Goal: Task Accomplishment & Management: Use online tool/utility

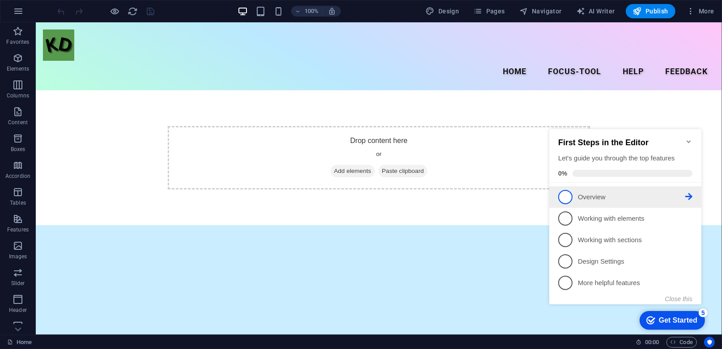
click at [640, 190] on link "1 Overview - incomplete" at bounding box center [625, 197] width 134 height 14
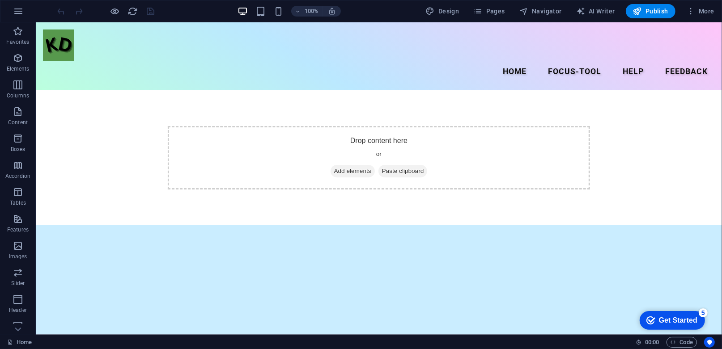
click at [697, 323] on div "checkmark Get Started 5" at bounding box center [671, 320] width 65 height 19
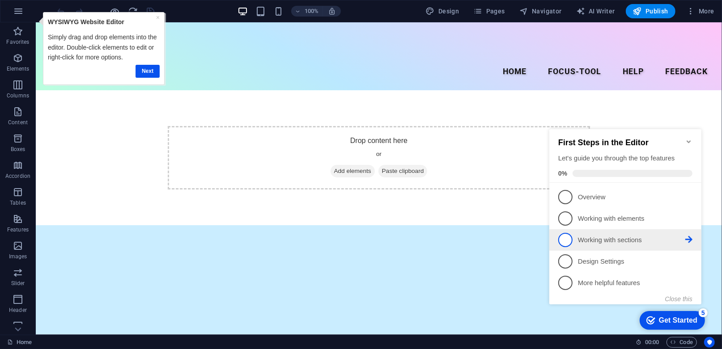
click at [604, 246] on li "3 Working with sections - incomplete" at bounding box center [625, 239] width 152 height 21
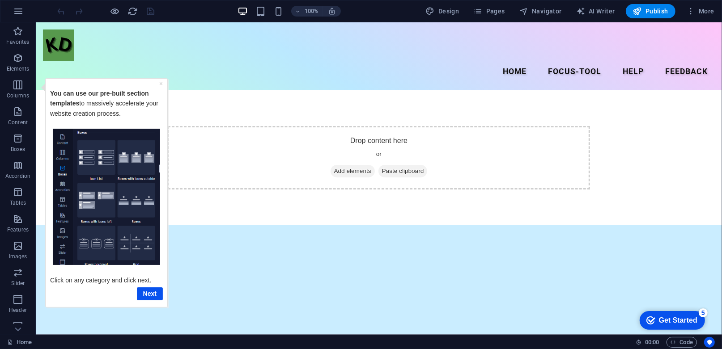
click at [686, 319] on div "Get Started" at bounding box center [677, 320] width 38 height 8
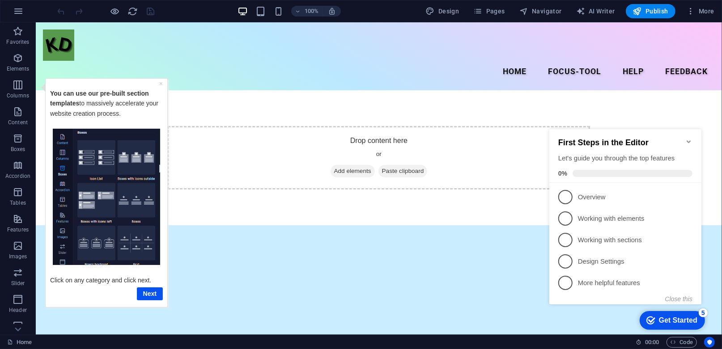
click at [424, 225] on html "Skip to main content Menu Home focus-tool Help Feedback Drop content here or Ad…" at bounding box center [378, 123] width 686 height 203
click at [158, 85] on div "You can use our pre-built section templates to massively accelerate your websit…" at bounding box center [106, 106] width 113 height 46
click at [159, 85] on link "×" at bounding box center [161, 83] width 4 height 7
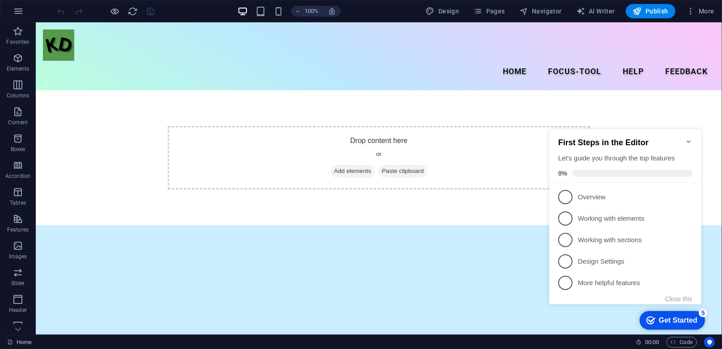
click at [685, 138] on icon "Minimize checklist" at bounding box center [688, 141] width 7 height 7
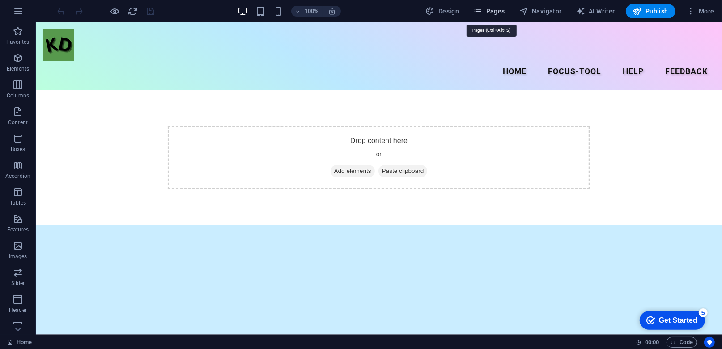
click at [494, 8] on span "Pages" at bounding box center [488, 11] width 31 height 9
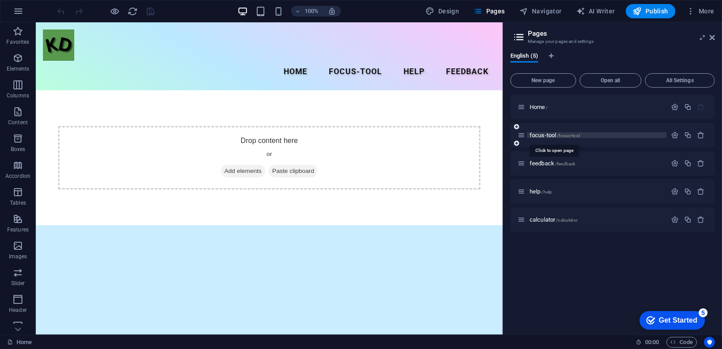
click at [559, 135] on span "/focus-tool" at bounding box center [568, 135] width 23 height 5
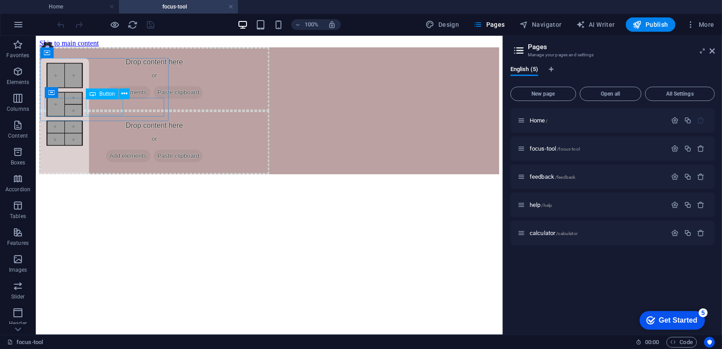
click at [83, 221] on div "Tools" at bounding box center [64, 225] width 37 height 8
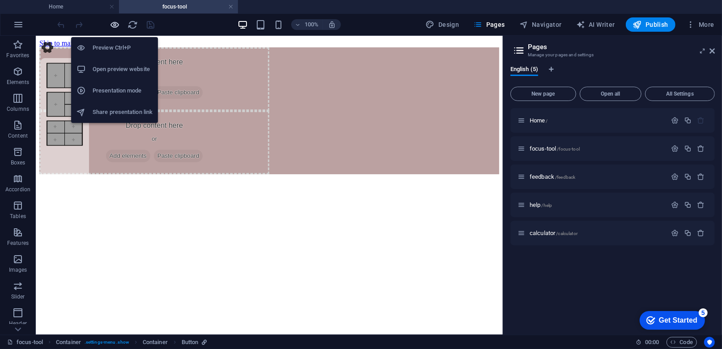
click at [114, 24] on icon "button" at bounding box center [115, 25] width 10 height 10
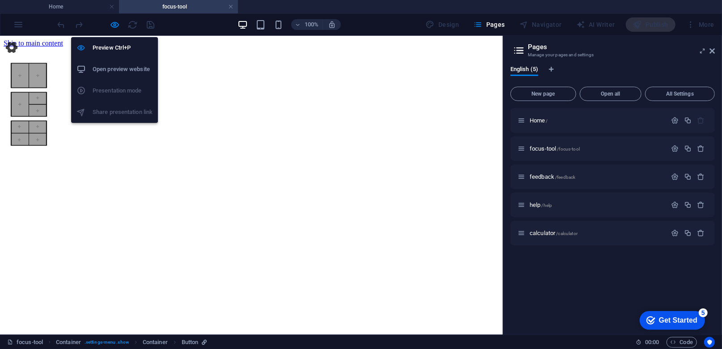
click at [119, 73] on h6 "Open preview website" at bounding box center [123, 69] width 60 height 11
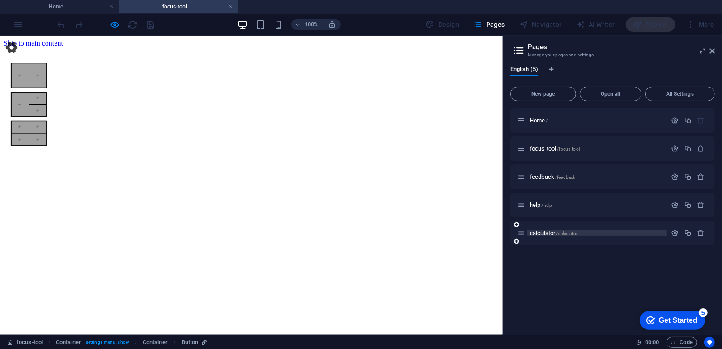
click at [562, 233] on span "/calculator" at bounding box center [566, 233] width 21 height 5
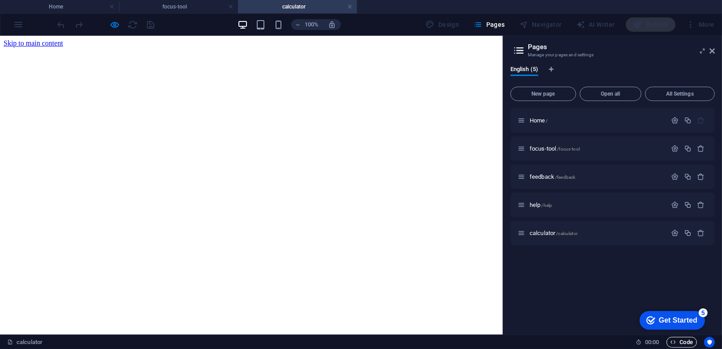
click at [690, 343] on span "Code" at bounding box center [681, 342] width 22 height 11
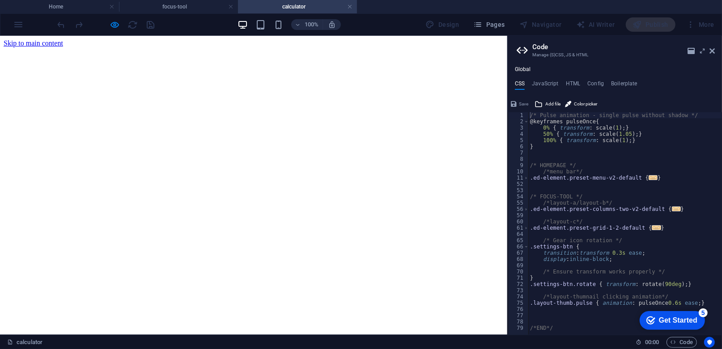
click at [545, 78] on div "Global CSS JavaScript HTML Config Boilerplate /* Pulse animation - single pulse…" at bounding box center [615, 200] width 214 height 269
drag, startPoint x: 546, startPoint y: 88, endPoint x: 532, endPoint y: 89, distance: 14.3
click at [547, 89] on h4 "JavaScript" at bounding box center [545, 85] width 26 height 10
type textarea "document.addEventListener("DOMContentLoaded", function () {"
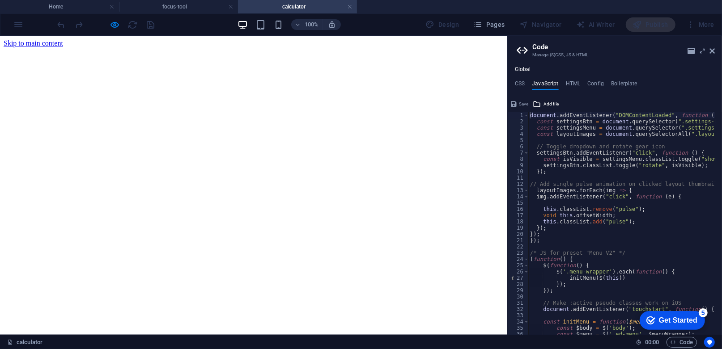
click at [525, 84] on h4 "CSS" at bounding box center [520, 85] width 10 height 10
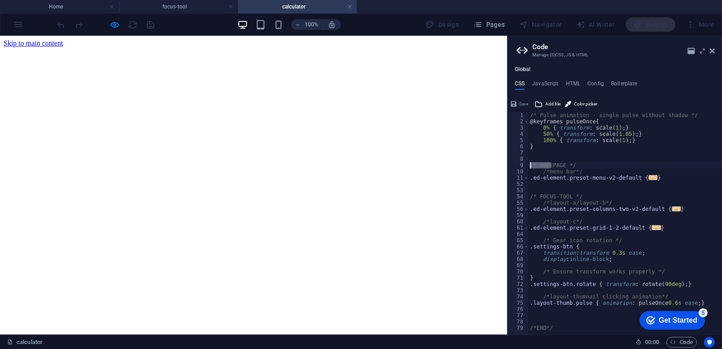
drag, startPoint x: 546, startPoint y: 164, endPoint x: 538, endPoint y: 171, distance: 10.4
click at [521, 163] on div "/* Pulse animation - single pulse without shadow */ 1 2 3 4 5 6 7 8 9 10 11 52 …" at bounding box center [615, 223] width 214 height 223
drag, startPoint x: 584, startPoint y: 235, endPoint x: 505, endPoint y: 195, distance: 88.0
type textarea "/*layout-a/layout-b*/"
click at [572, 76] on div "Global CSS JavaScript HTML Config Boilerplate /*layout-a/layout-b*/ 1 2 3 4 5 6…" at bounding box center [615, 200] width 214 height 269
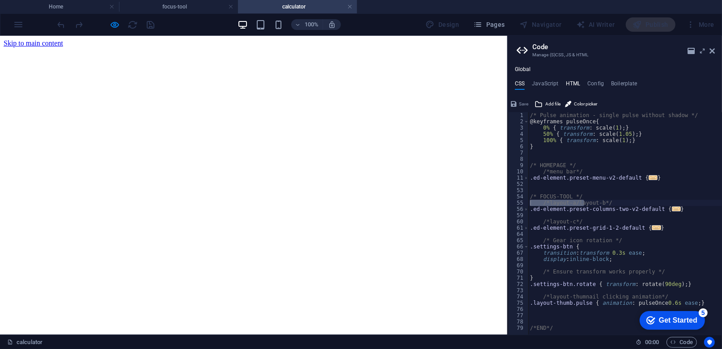
click at [572, 81] on h4 "HTML" at bounding box center [573, 85] width 15 height 10
type textarea "<a href="#main-content" class="wv-link-content button">Skip to main content</a>"
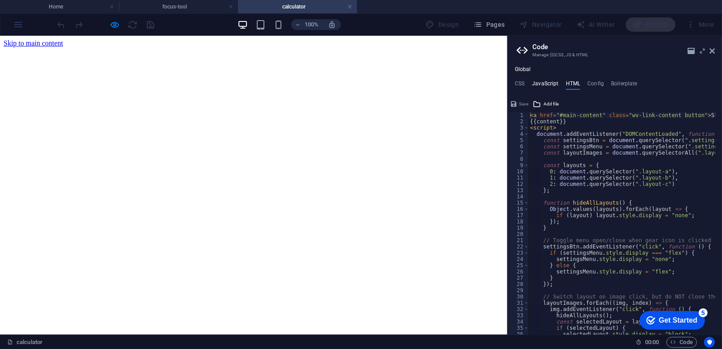
click at [552, 85] on h4 "JavaScript" at bounding box center [545, 85] width 26 height 10
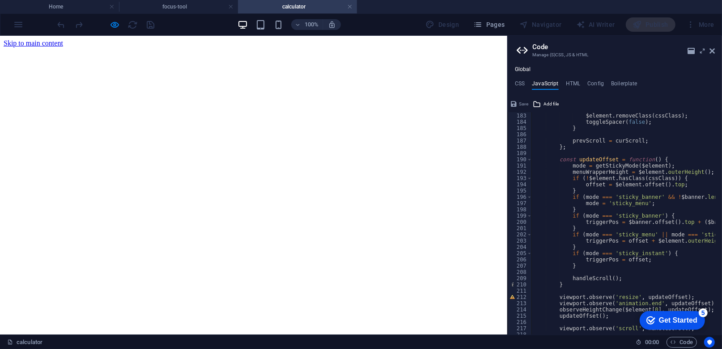
scroll to position [1272, 0]
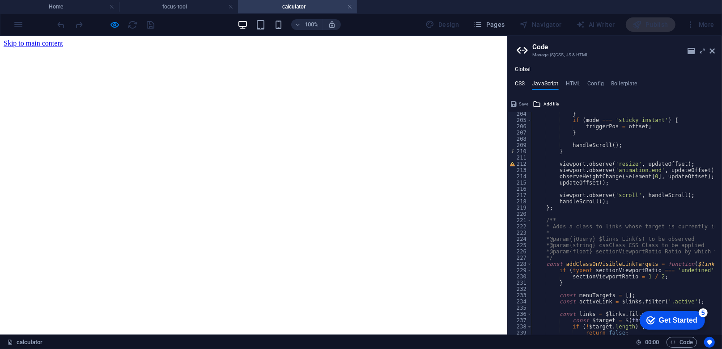
click at [523, 81] on h4 "CSS" at bounding box center [520, 85] width 10 height 10
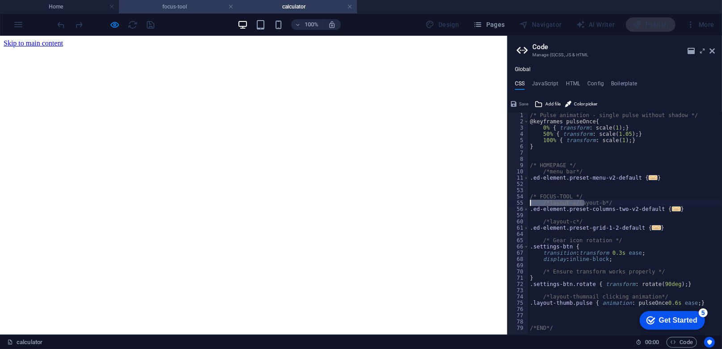
click at [180, 9] on h4 "focus-tool" at bounding box center [178, 7] width 119 height 10
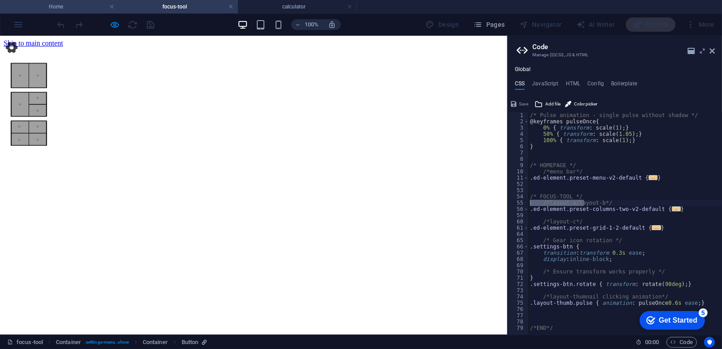
click at [54, 10] on h4 "Home" at bounding box center [59, 7] width 119 height 10
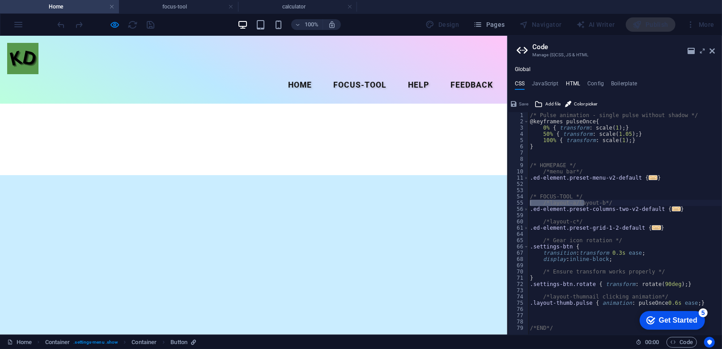
click at [569, 83] on h4 "HTML" at bounding box center [573, 85] width 15 height 10
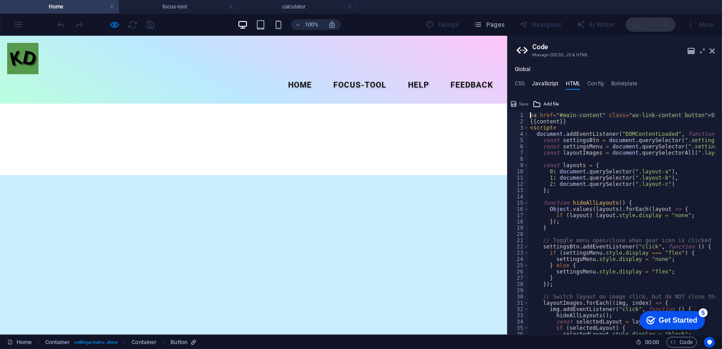
click at [543, 83] on h4 "JavaScript" at bounding box center [545, 85] width 26 height 10
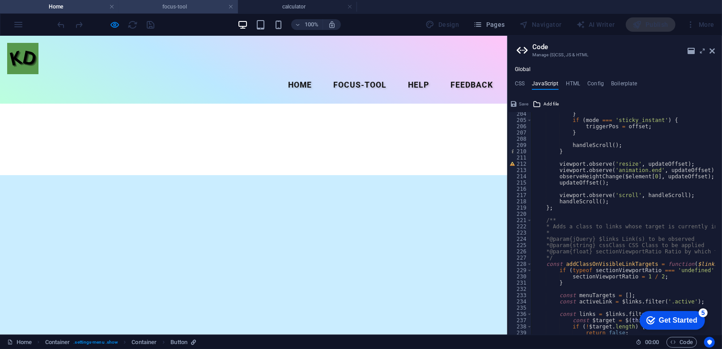
click at [180, 4] on h4 "focus-tool" at bounding box center [178, 7] width 119 height 10
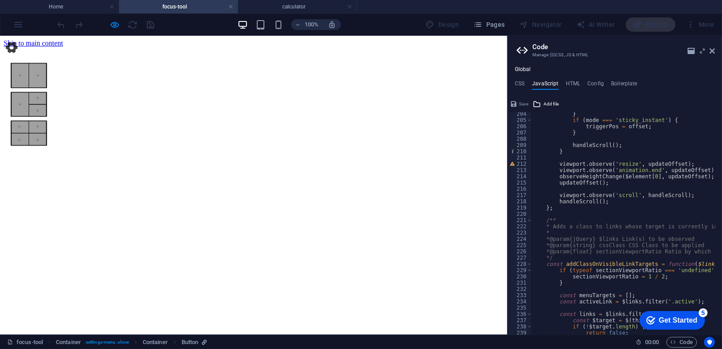
click at [14, 51] on img at bounding box center [11, 47] width 14 height 14
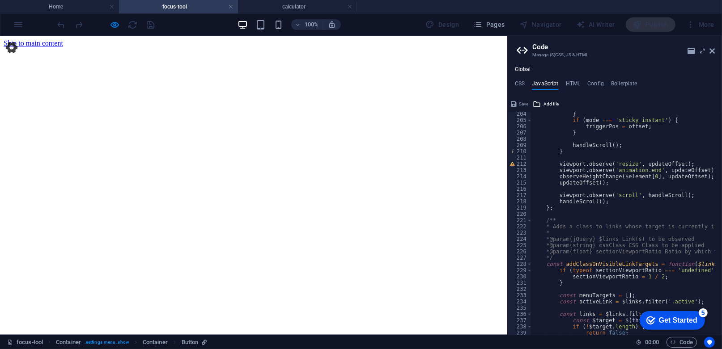
click at [11, 47] on img at bounding box center [11, 47] width 14 height 14
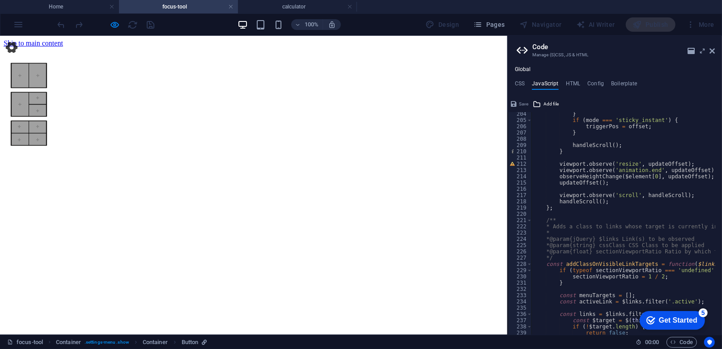
click at [11, 47] on img at bounding box center [11, 47] width 14 height 14
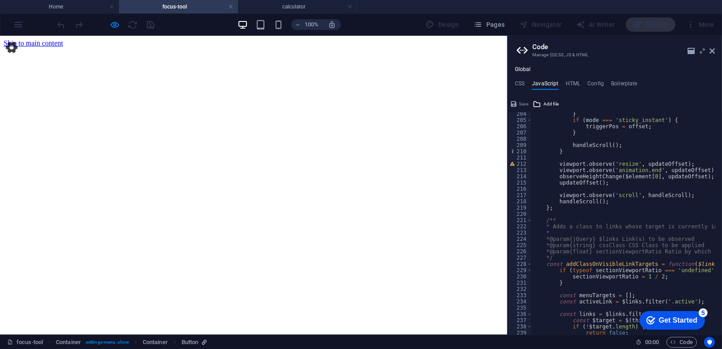
click at [13, 49] on img at bounding box center [11, 47] width 14 height 14
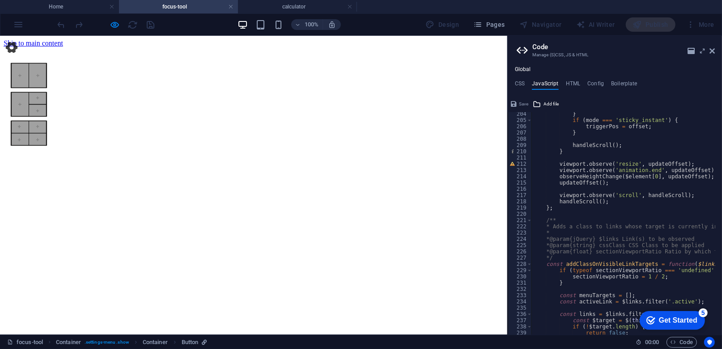
click at [12, 49] on img at bounding box center [11, 47] width 14 height 14
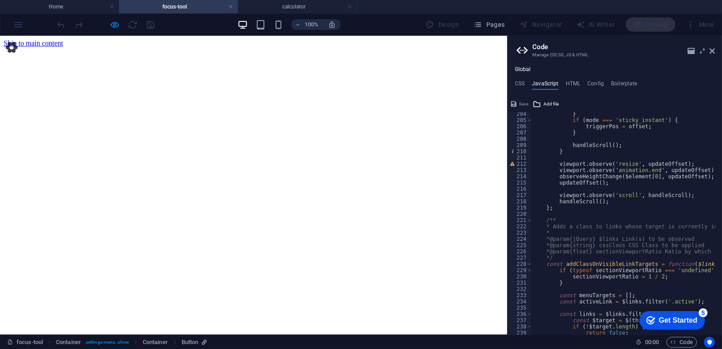
click at [13, 48] on img at bounding box center [11, 47] width 14 height 14
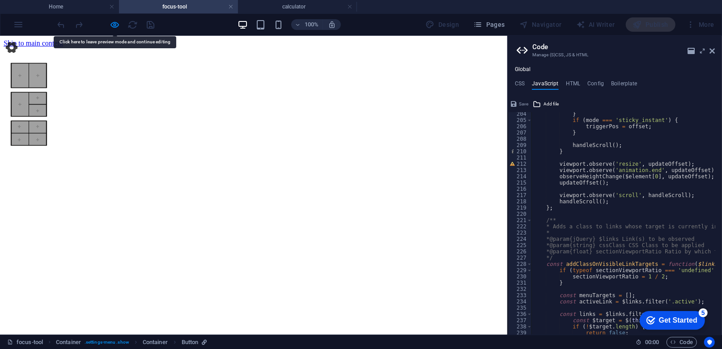
click at [13, 48] on img at bounding box center [11, 47] width 14 height 14
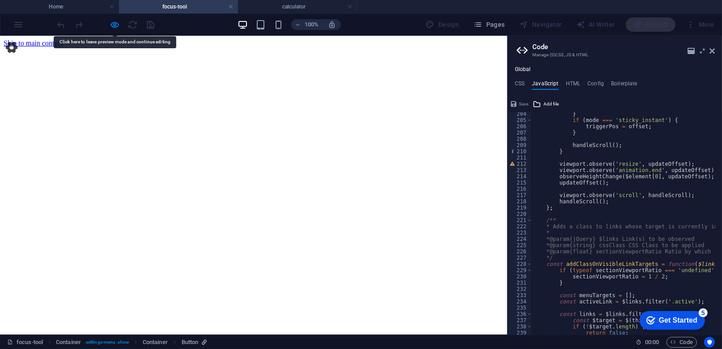
click at [13, 48] on img at bounding box center [11, 47] width 14 height 14
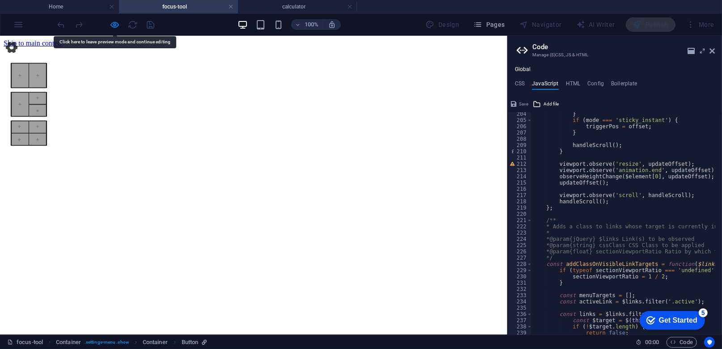
click at [43, 82] on img at bounding box center [28, 75] width 37 height 26
click at [49, 72] on div at bounding box center [29, 134] width 40 height 145
click at [47, 120] on img at bounding box center [28, 133] width 37 height 26
click at [47, 91] on img at bounding box center [28, 104] width 37 height 26
click at [40, 72] on img at bounding box center [28, 75] width 37 height 26
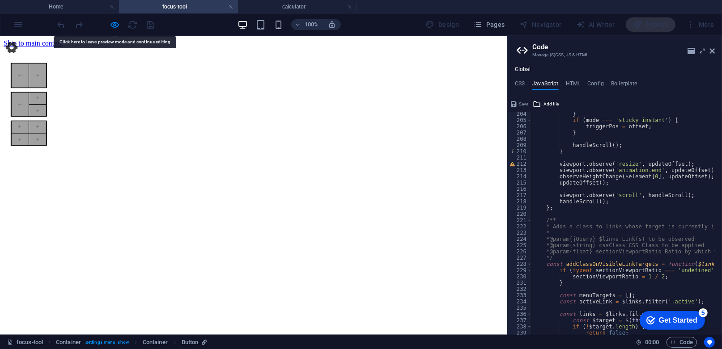
click at [47, 91] on img at bounding box center [28, 104] width 37 height 26
click at [47, 120] on img at bounding box center [28, 133] width 37 height 26
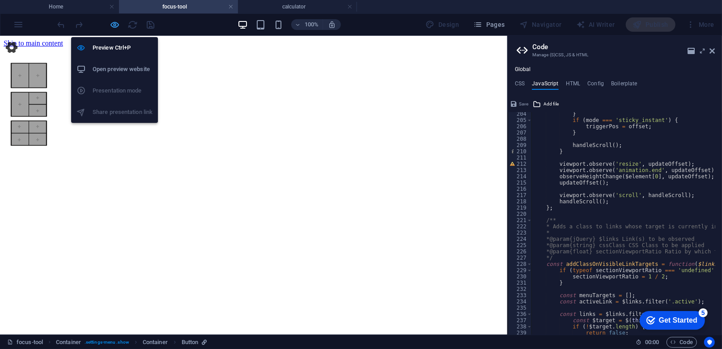
click at [114, 24] on icon "button" at bounding box center [115, 25] width 10 height 10
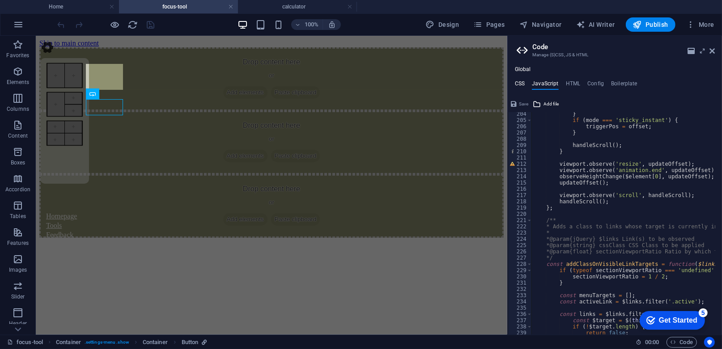
click at [519, 85] on h4 "CSS" at bounding box center [520, 85] width 10 height 10
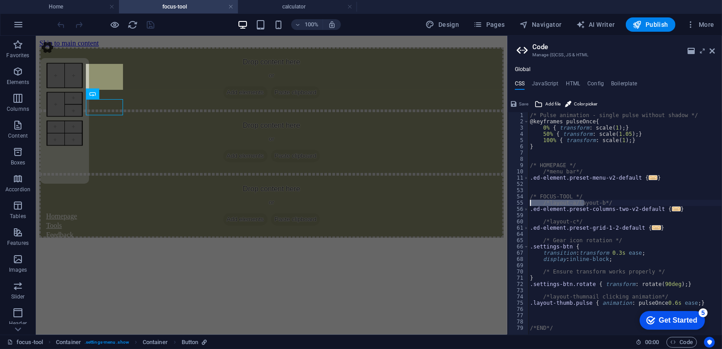
click at [715, 53] on aside "Code Manage (S)CSS, JS & HTML Global CSS JavaScript HTML Config Boilerplate /*l…" at bounding box center [614, 185] width 215 height 299
click at [713, 53] on icon at bounding box center [711, 50] width 5 height 7
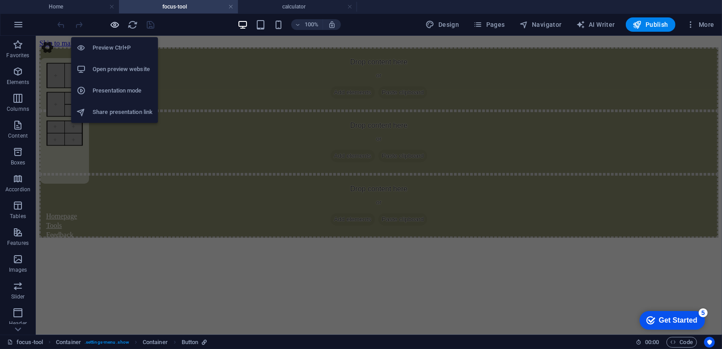
click at [117, 26] on icon "button" at bounding box center [115, 25] width 10 height 10
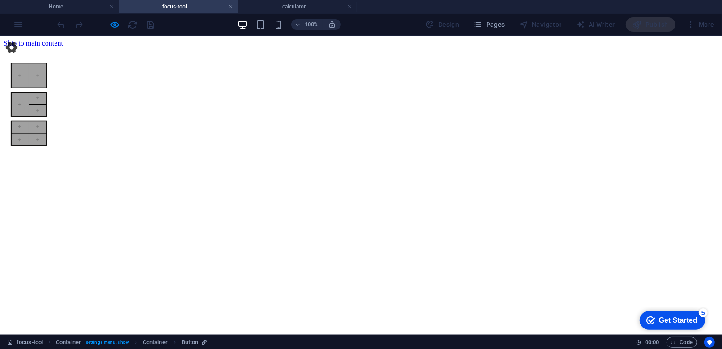
click at [10, 44] on img at bounding box center [11, 47] width 14 height 14
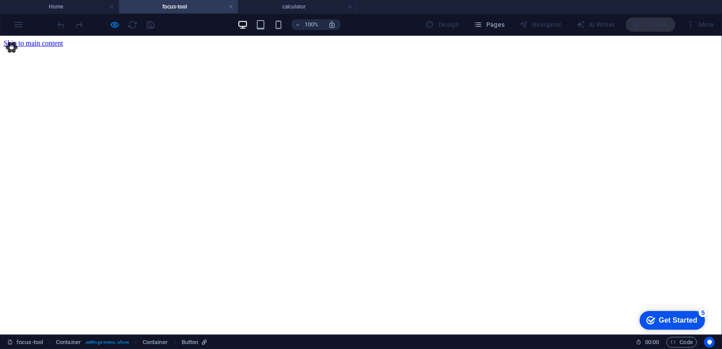
click at [13, 49] on img at bounding box center [11, 47] width 14 height 14
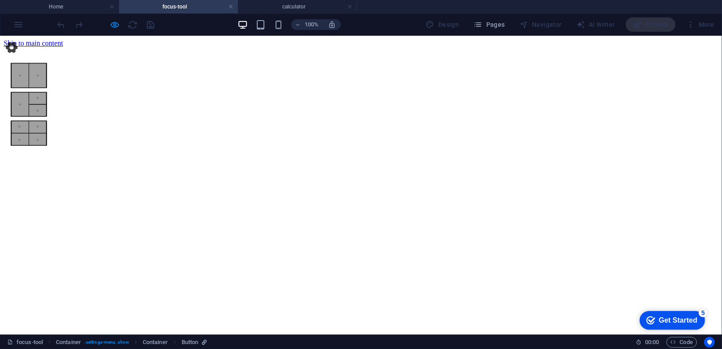
click at [18, 69] on img at bounding box center [28, 75] width 37 height 26
click at [47, 91] on img at bounding box center [28, 104] width 37 height 26
click at [47, 120] on img at bounding box center [28, 133] width 37 height 26
click at [47, 91] on img at bounding box center [28, 104] width 37 height 26
click at [42, 76] on img at bounding box center [28, 75] width 37 height 26
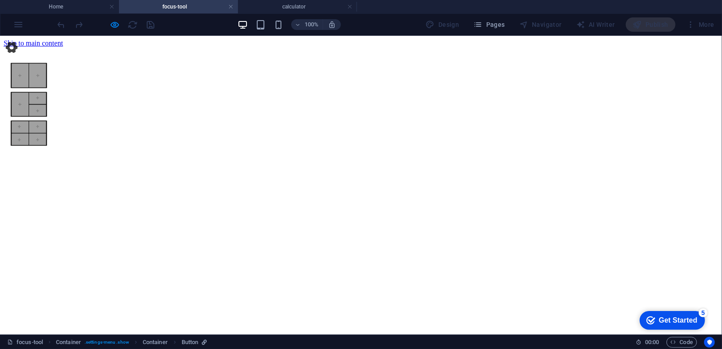
click at [47, 91] on img at bounding box center [28, 104] width 37 height 26
click at [47, 120] on img at bounding box center [28, 133] width 37 height 26
click at [47, 91] on img at bounding box center [28, 104] width 37 height 26
click at [46, 76] on img at bounding box center [28, 75] width 37 height 26
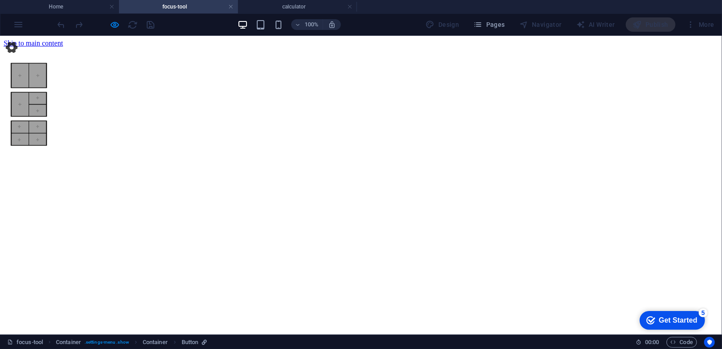
click at [47, 91] on img at bounding box center [28, 104] width 37 height 26
click at [486, 25] on span "Pages" at bounding box center [488, 24] width 31 height 9
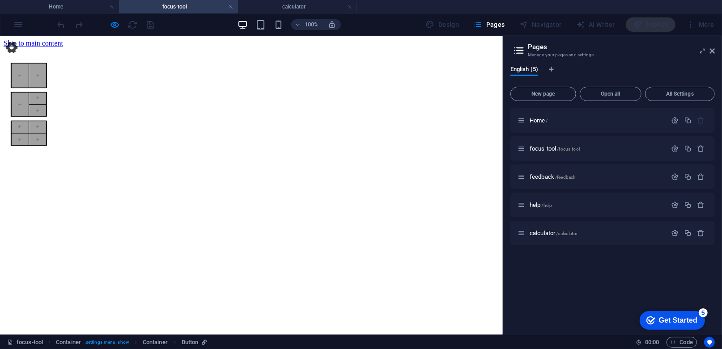
click at [26, 221] on link "Tools" at bounding box center [18, 225] width 16 height 8
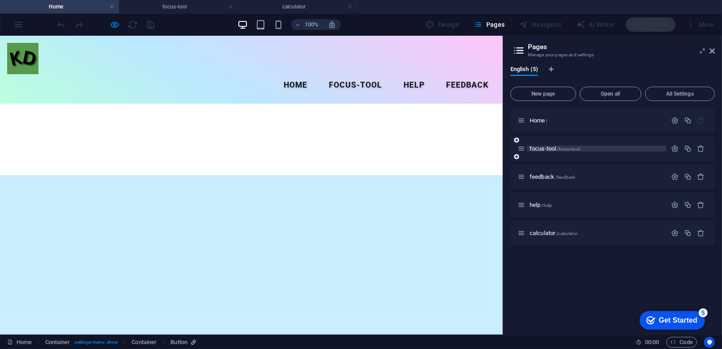
click at [535, 150] on span "focus-tool /focus-tool" at bounding box center [554, 148] width 50 height 7
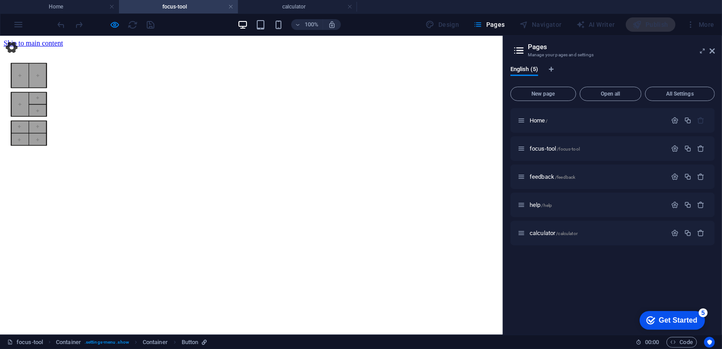
click at [47, 221] on div "Tools" at bounding box center [28, 225] width 37 height 8
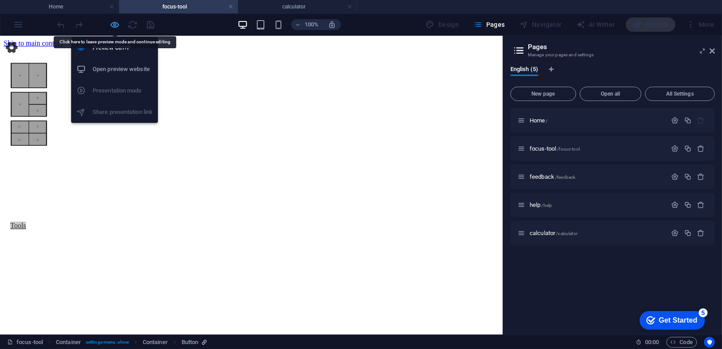
click at [113, 23] on icon "button" at bounding box center [115, 25] width 10 height 10
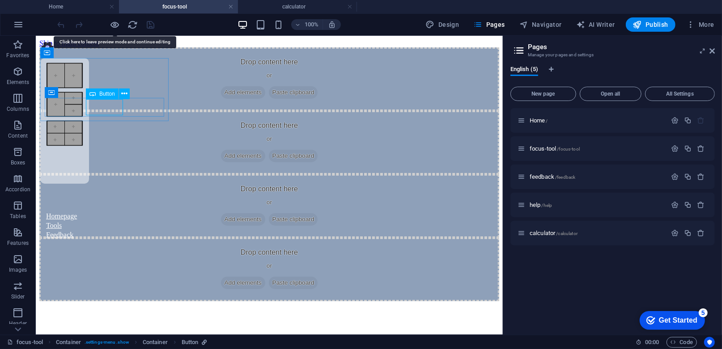
click at [83, 221] on div "Tools" at bounding box center [64, 225] width 37 height 8
select select "px"
select select
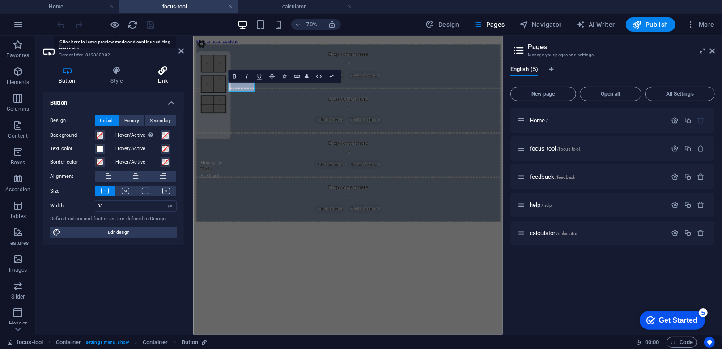
click at [162, 77] on h4 "Link" at bounding box center [163, 75] width 42 height 19
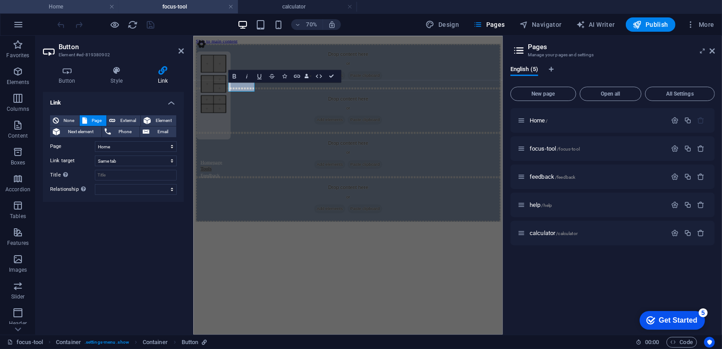
click at [68, 8] on h4 "Home" at bounding box center [59, 7] width 119 height 10
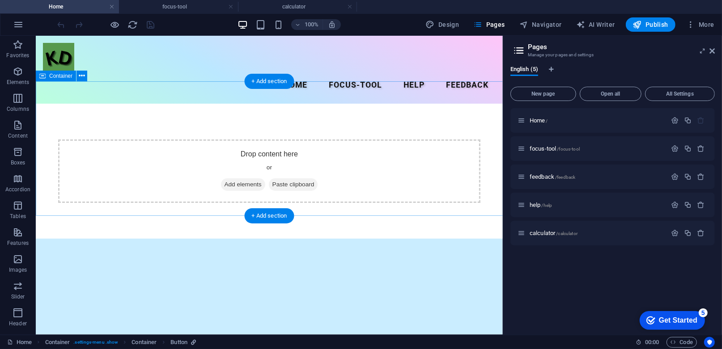
click at [217, 103] on div "Drop content here or Add elements Paste clipboard" at bounding box center [268, 170] width 467 height 135
click at [266, 85] on div "+ Add section" at bounding box center [270, 81] width 50 height 15
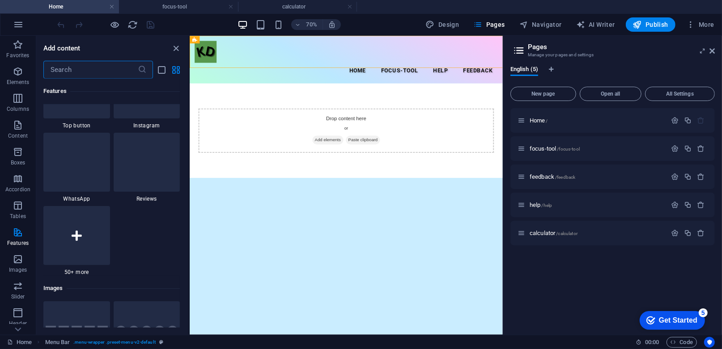
scroll to position [4382, 0]
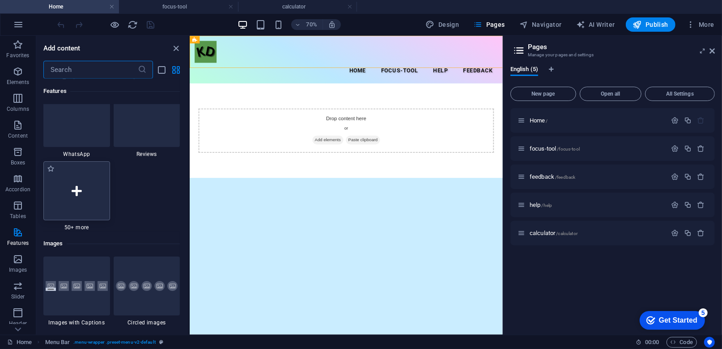
click at [89, 186] on div at bounding box center [76, 190] width 67 height 59
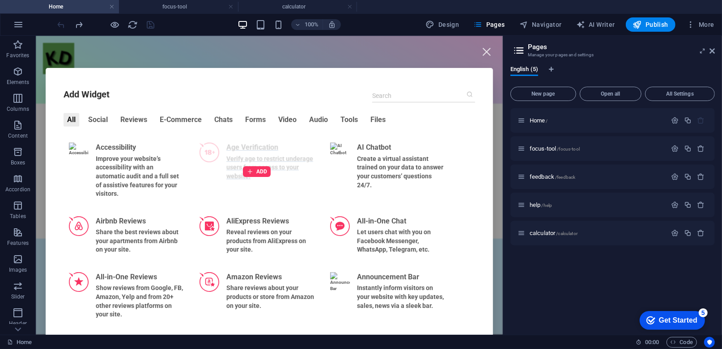
click at [213, 172] on div "ADD" at bounding box center [256, 171] width 125 height 68
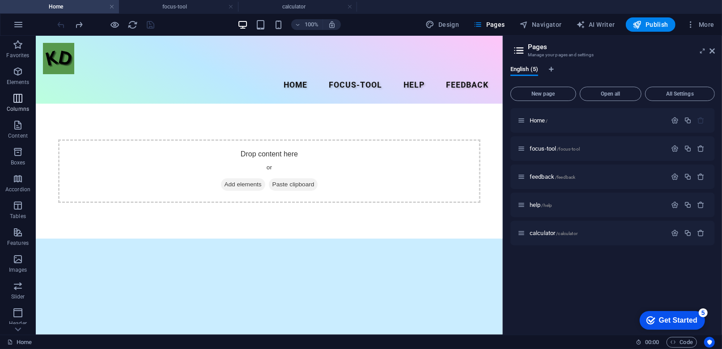
drag, startPoint x: 21, startPoint y: 82, endPoint x: 34, endPoint y: 115, distance: 36.1
click at [21, 83] on p "Elements" at bounding box center [18, 82] width 23 height 7
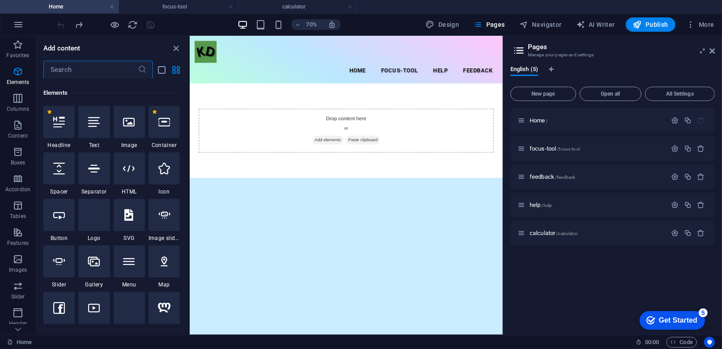
scroll to position [95, 0]
click at [61, 260] on icon at bounding box center [59, 260] width 12 height 12
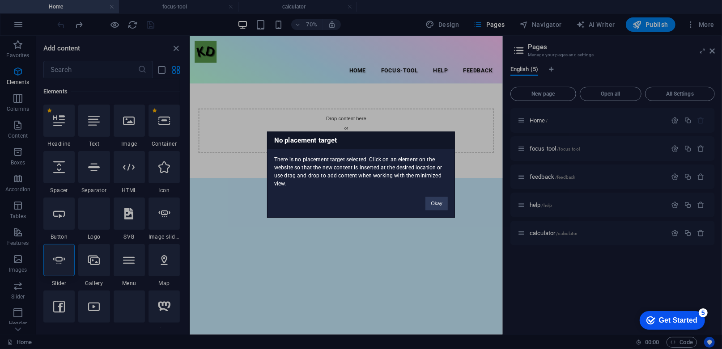
click at [432, 212] on div "No placement target There is no placement target selected. Click on an element …" at bounding box center [361, 174] width 188 height 86
drag, startPoint x: 435, startPoint y: 206, endPoint x: 88, endPoint y: 292, distance: 357.7
click at [435, 206] on button "Okay" at bounding box center [436, 203] width 22 height 13
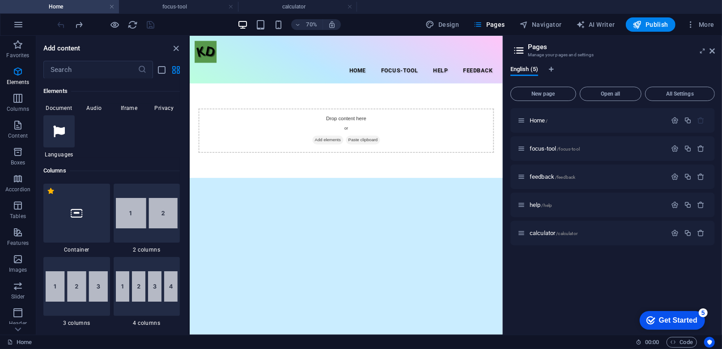
scroll to position [184, 0]
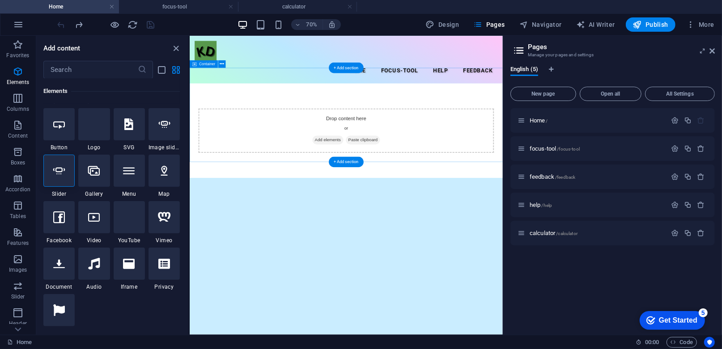
click at [316, 159] on div "Drop content here or Add elements Paste clipboard" at bounding box center [413, 172] width 422 height 64
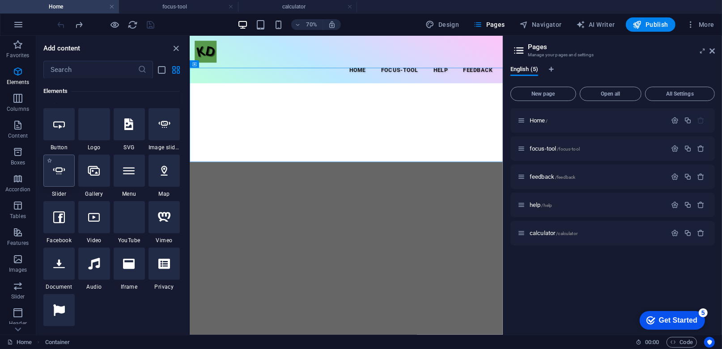
select select "ms"
select select "s"
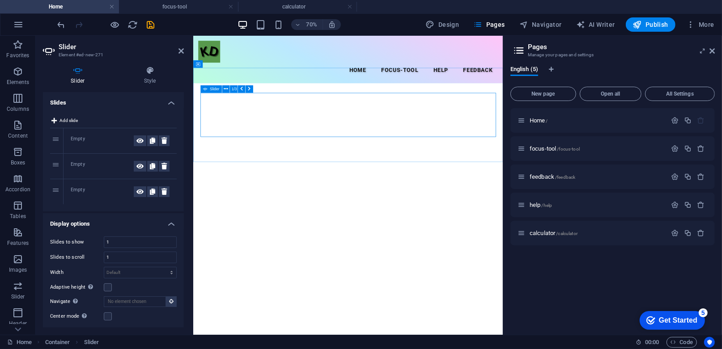
click at [203, 152] on button "button" at bounding box center [203, 152] width 0 height 0
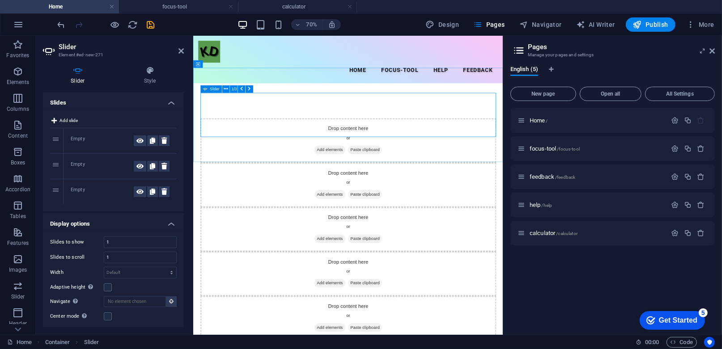
click at [203, 152] on button "button" at bounding box center [203, 152] width 0 height 0
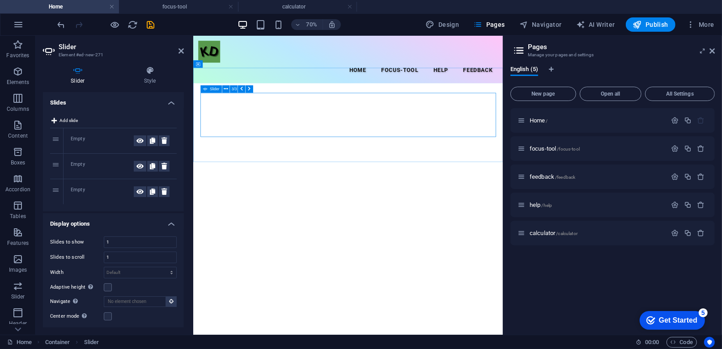
click at [203, 152] on button "button" at bounding box center [203, 152] width 0 height 0
click at [250, 90] on button "1/3" at bounding box center [250, 89] width 8 height 8
click at [250, 86] on button "1/3" at bounding box center [250, 89] width 8 height 8
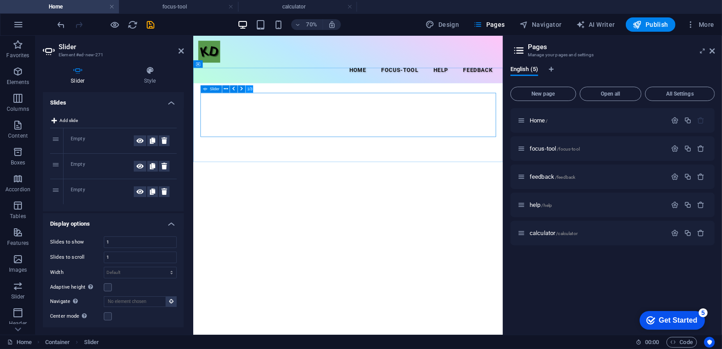
click at [250, 92] on button "1/3" at bounding box center [250, 89] width 8 height 8
click at [684, 341] on span "Code" at bounding box center [681, 342] width 22 height 11
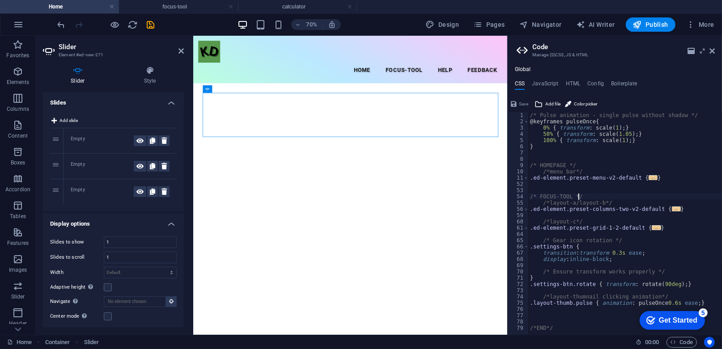
click at [609, 196] on div "/* Pulse animation - single pulse without shadow */ @keyframes pulseOnce { 0% {…" at bounding box center [625, 230] width 194 height 236
click at [590, 326] on div "/* Pulse animation - single pulse without shadow */ @keyframes pulseOnce { 0% {…" at bounding box center [625, 230] width 194 height 236
drag, startPoint x: 590, startPoint y: 326, endPoint x: 559, endPoint y: 340, distance: 34.0
click at [560, 335] on div "Home focus-tool calculator Favorites Elements Columns Content Boxes Accordion T…" at bounding box center [361, 185] width 722 height 299
click at [573, 178] on div "/* Pulse animation - single pulse without shadow */ @keyframes pulseOnce { 0% {…" at bounding box center [625, 230] width 194 height 236
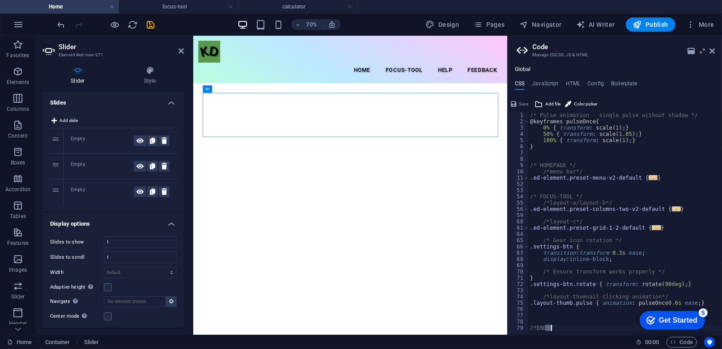
type textarea ".ed-element.preset-menu-v2-default {"
click at [567, 191] on div "/* Pulse animation - single pulse without shadow */ @keyframes pulseOnce { 0% {…" at bounding box center [625, 230] width 194 height 236
click at [567, 187] on div "/* Pulse animation - single pulse without shadow */ @keyframes pulseOnce { 0% {…" at bounding box center [625, 230] width 194 height 236
click at [27, 83] on p "Elements" at bounding box center [18, 82] width 23 height 7
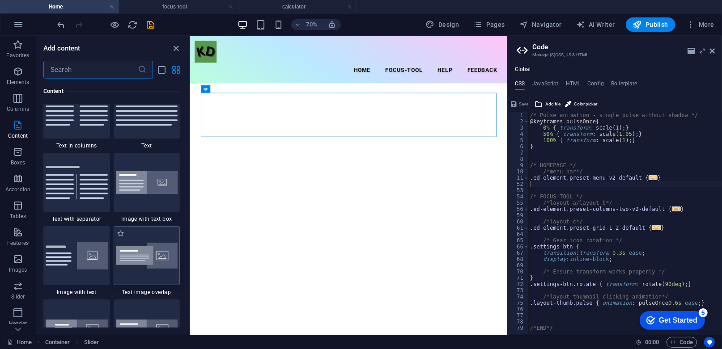
scroll to position [1571, 0]
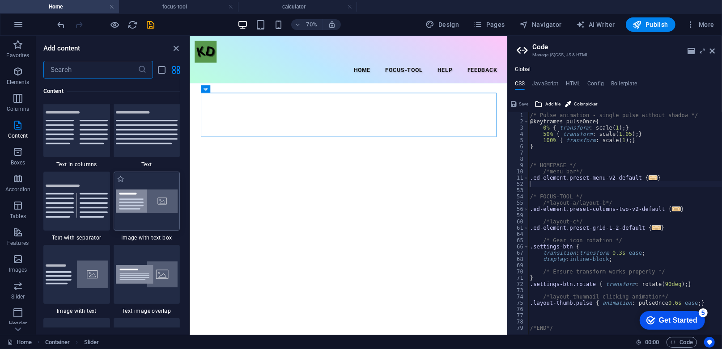
click at [153, 210] on img at bounding box center [147, 202] width 62 height 24
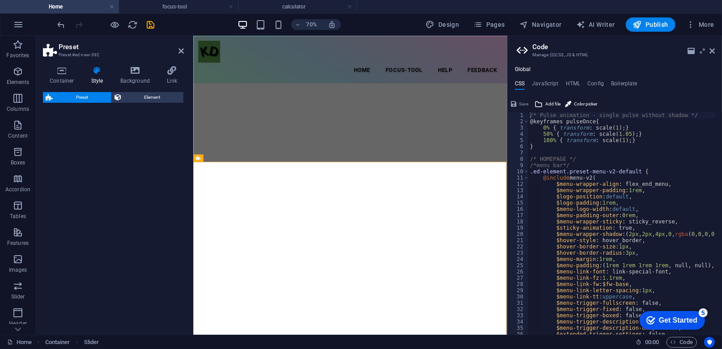
select select "rem"
select select "px"
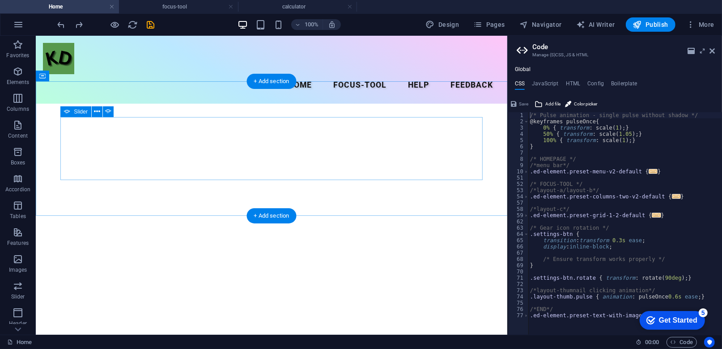
click at [60, 151] on button "button" at bounding box center [60, 151] width 0 height 0
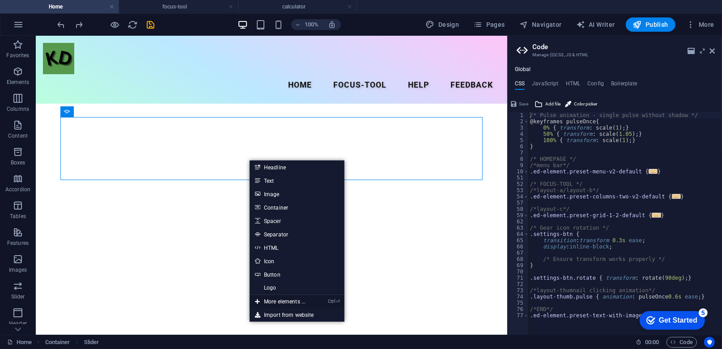
click at [291, 296] on link "Ctrl ⏎ More elements ..." at bounding box center [280, 301] width 61 height 13
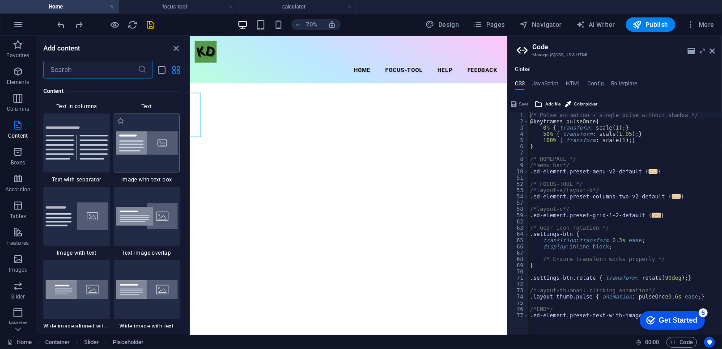
scroll to position [1615, 0]
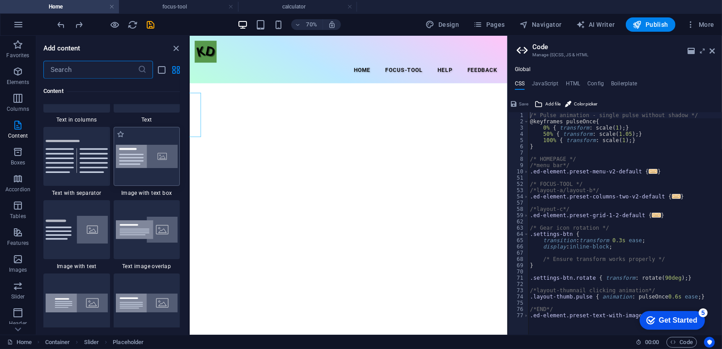
click at [144, 166] on img at bounding box center [147, 157] width 62 height 24
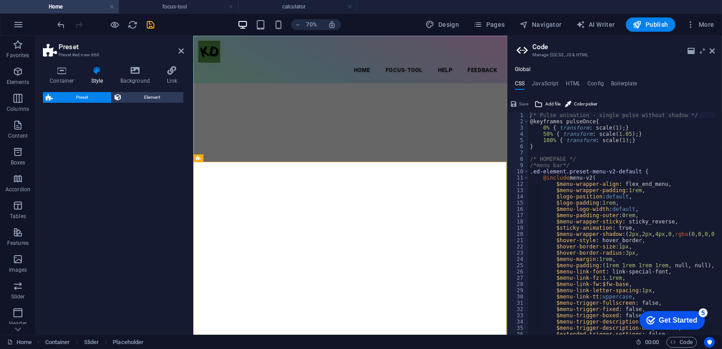
select select "rem"
select select "px"
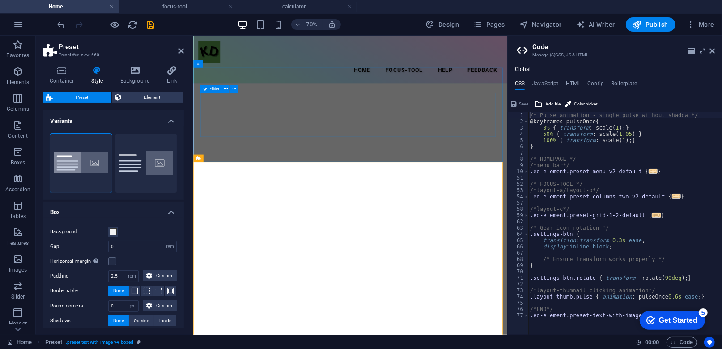
click at [206, 152] on button "button" at bounding box center [206, 152] width 0 height 0
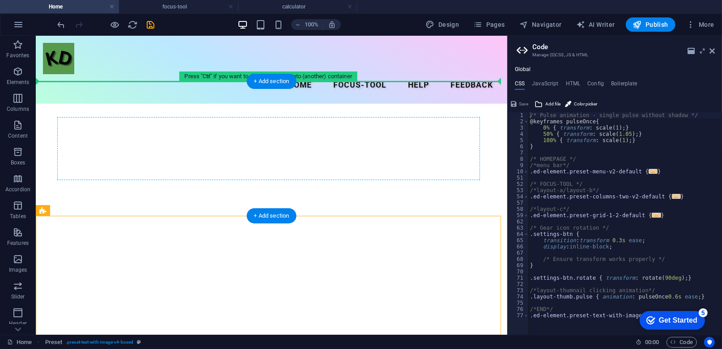
drag, startPoint x: 265, startPoint y: 233, endPoint x: 231, endPoint y: 145, distance: 94.6
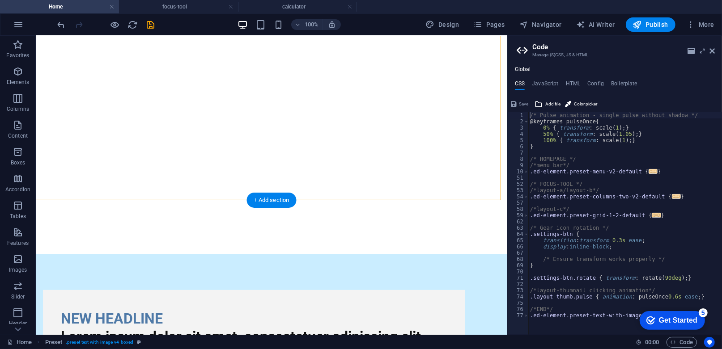
scroll to position [0, 0]
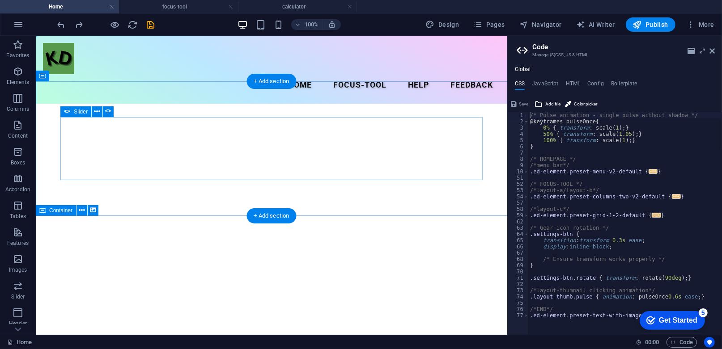
click at [60, 151] on button "button" at bounding box center [60, 151] width 0 height 0
click at [100, 116] on button at bounding box center [97, 111] width 11 height 11
click at [60, 151] on button "button" at bounding box center [60, 151] width 0 height 0
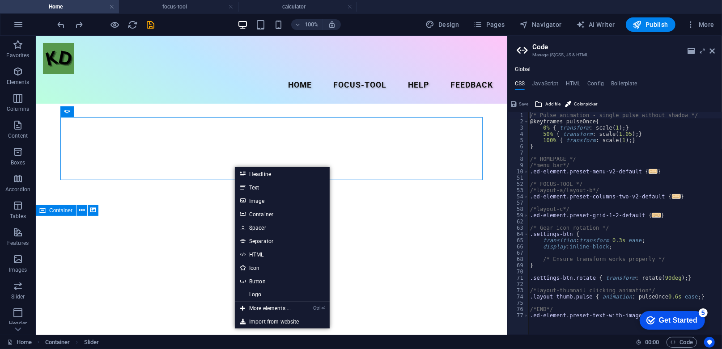
click at [516, 28] on div "Design Pages Navigator AI Writer Publish More" at bounding box center [570, 24] width 296 height 14
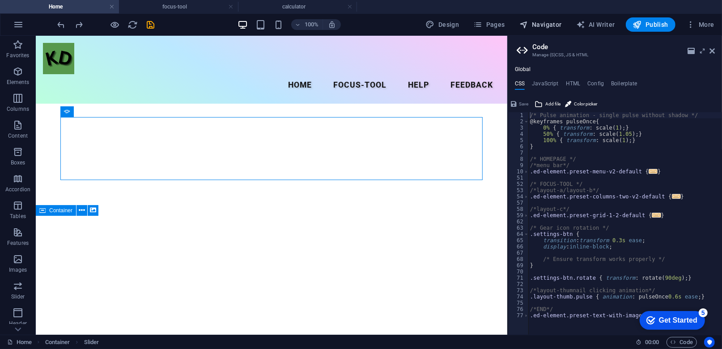
click at [541, 23] on span "Navigator" at bounding box center [540, 24] width 42 height 9
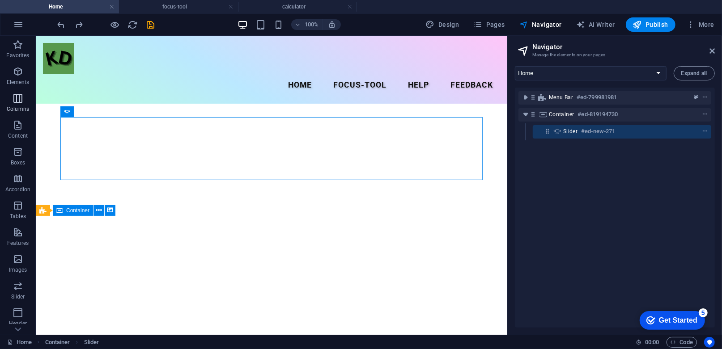
click at [17, 99] on icon "button" at bounding box center [18, 98] width 11 height 11
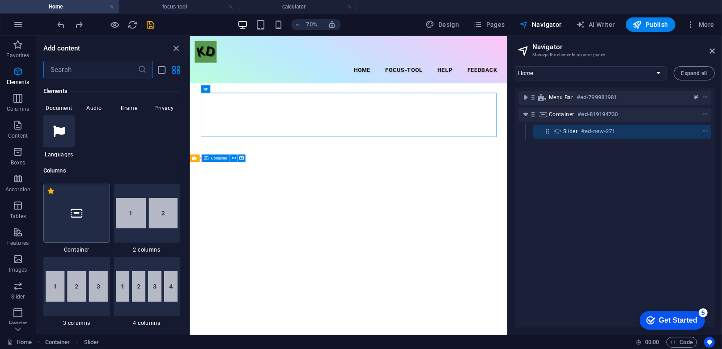
scroll to position [442, 0]
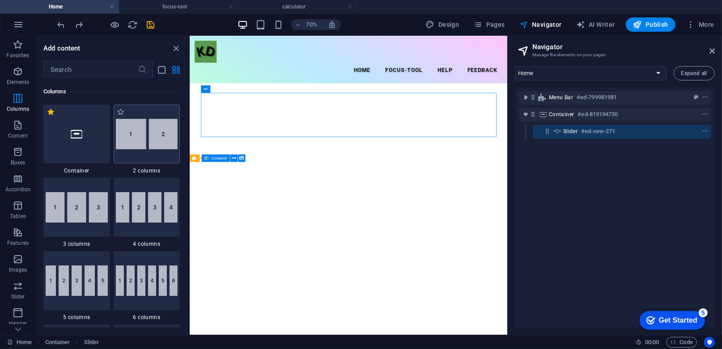
click at [135, 138] on img at bounding box center [147, 134] width 62 height 30
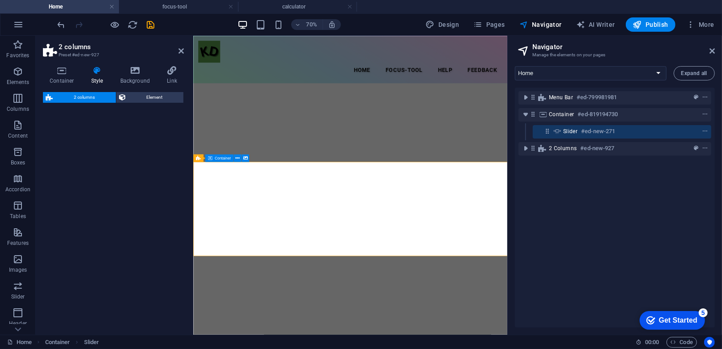
select select "rem"
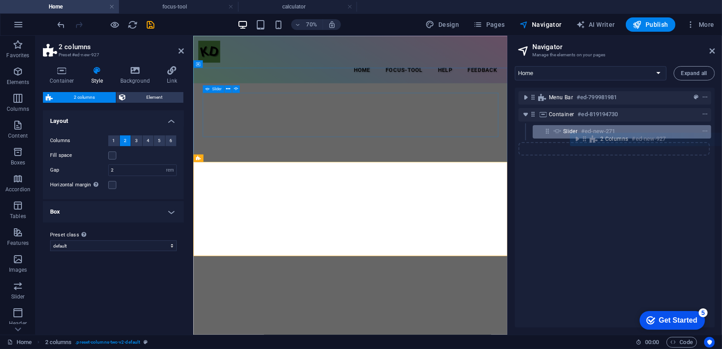
drag, startPoint x: 536, startPoint y: 149, endPoint x: 595, endPoint y: 135, distance: 60.6
click at [595, 135] on div "Menu Bar #ed-799981981 Container #ed-819194730 Slider #ed-new-271 2 columns #ed…" at bounding box center [615, 208] width 200 height 240
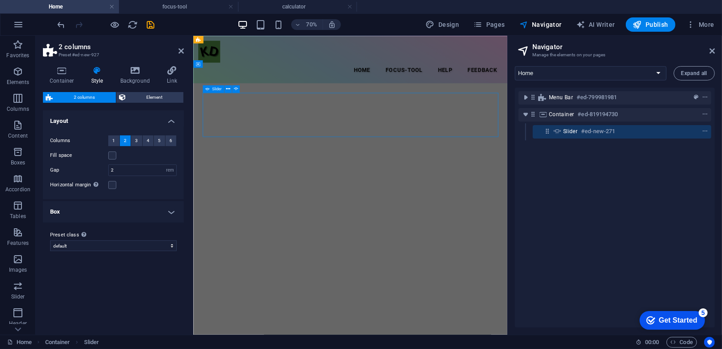
click at [549, 131] on icon at bounding box center [547, 131] width 8 height 8
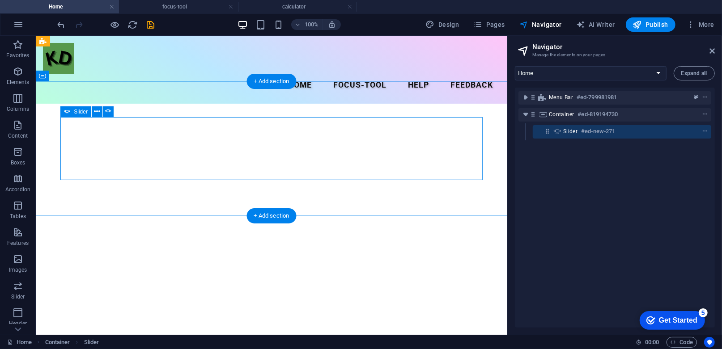
click at [60, 151] on button "button" at bounding box center [60, 151] width 0 height 0
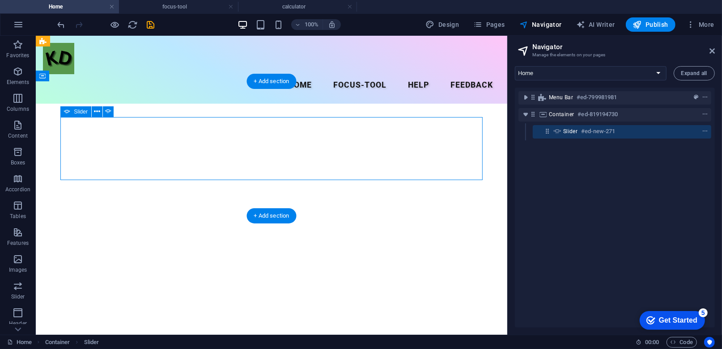
click at [60, 151] on button "button" at bounding box center [60, 151] width 0 height 0
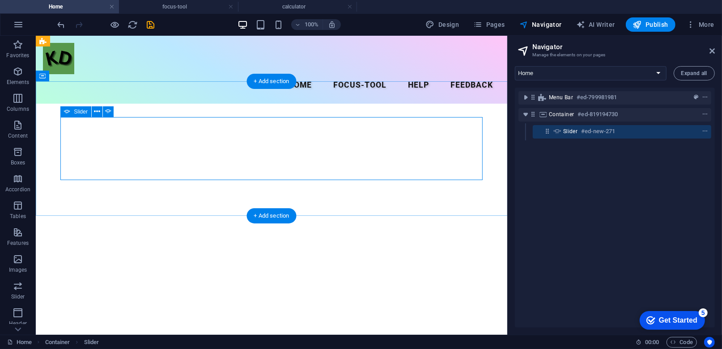
click at [60, 151] on button "button" at bounding box center [60, 151] width 0 height 0
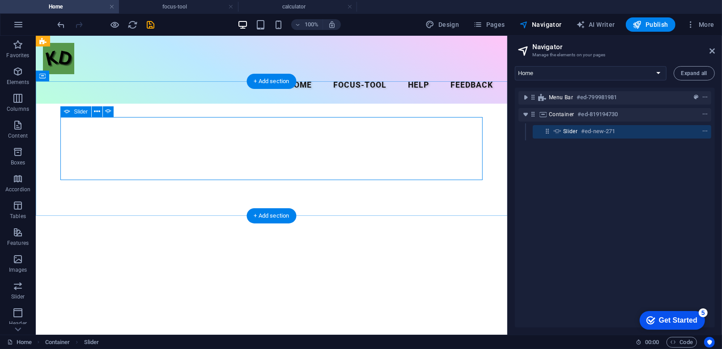
select select "ms"
select select "s"
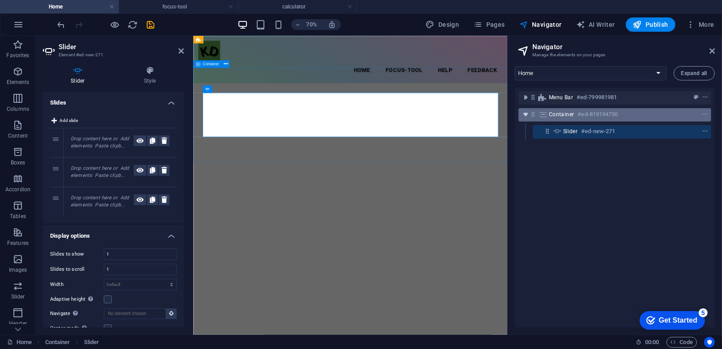
click at [527, 116] on icon "toggle-expand" at bounding box center [525, 114] width 9 height 9
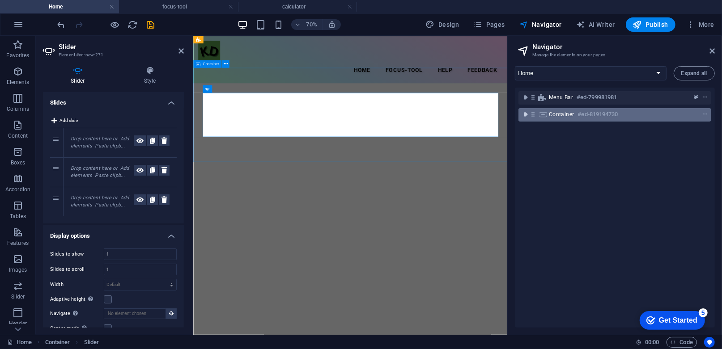
click at [527, 116] on icon "toggle-expand" at bounding box center [525, 114] width 9 height 9
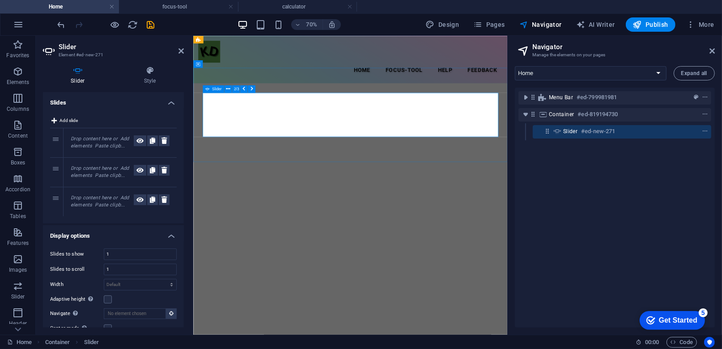
click at [546, 131] on icon at bounding box center [547, 131] width 8 height 8
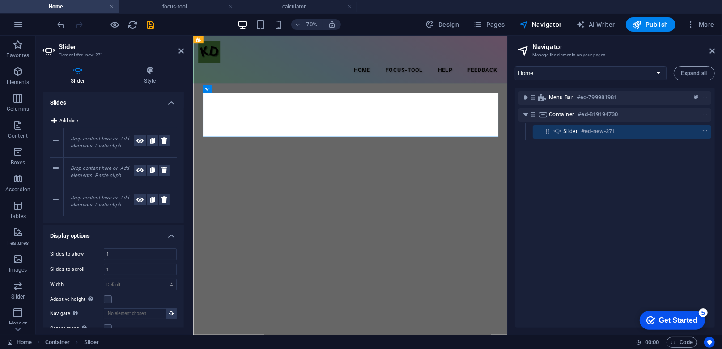
drag, startPoint x: 74, startPoint y: 145, endPoint x: 85, endPoint y: 137, distance: 13.7
click at [78, 141] on em "Drop content here or Add elements Paste clipb..." at bounding box center [100, 142] width 58 height 13
click at [164, 141] on icon at bounding box center [163, 141] width 5 height 11
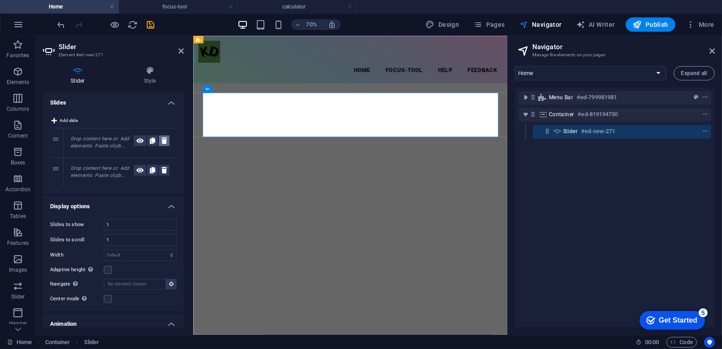
click at [164, 141] on icon at bounding box center [163, 141] width 5 height 11
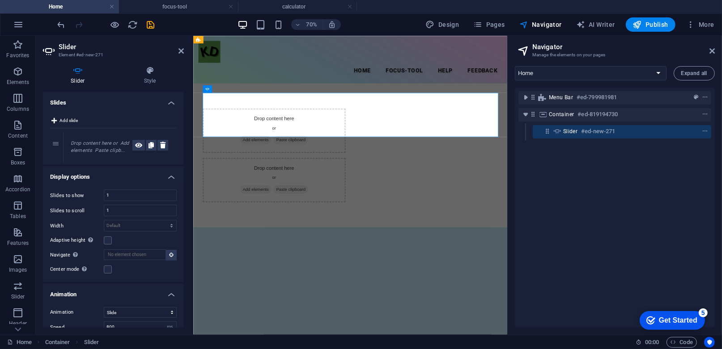
drag, startPoint x: 55, startPoint y: 139, endPoint x: 61, endPoint y: 139, distance: 6.3
click at [162, 140] on icon at bounding box center [163, 141] width 5 height 11
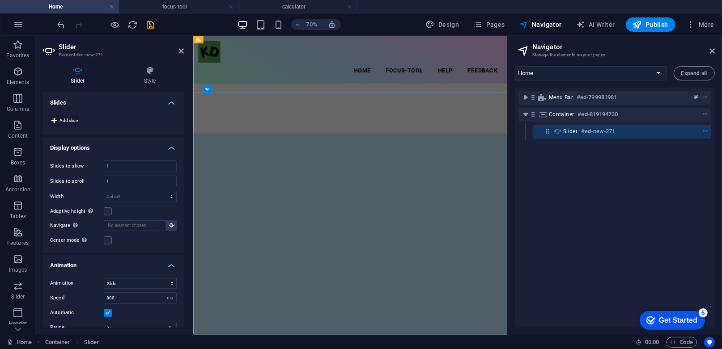
click at [56, 119] on icon at bounding box center [53, 120] width 5 height 11
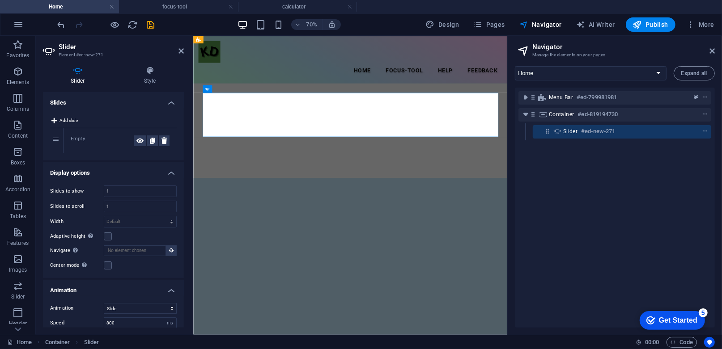
click at [77, 136] on div "Empty" at bounding box center [102, 141] width 63 height 11
drag, startPoint x: 77, startPoint y: 136, endPoint x: 113, endPoint y: 136, distance: 35.8
click at [113, 136] on div "Empty" at bounding box center [102, 141] width 63 height 11
click at [113, 137] on div "Empty" at bounding box center [102, 141] width 63 height 11
click at [21, 104] on span "Columns" at bounding box center [18, 103] width 36 height 21
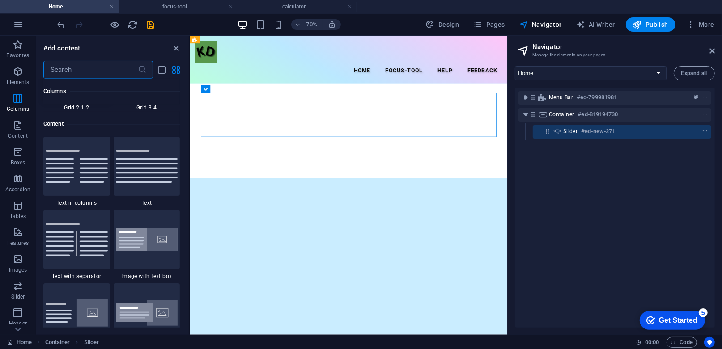
scroll to position [1605, 0]
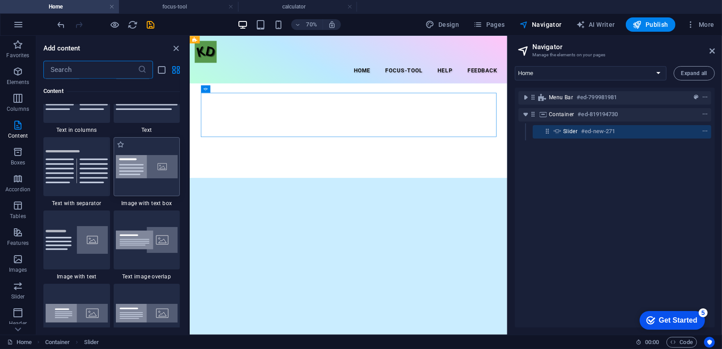
click at [157, 153] on div at bounding box center [147, 166] width 67 height 59
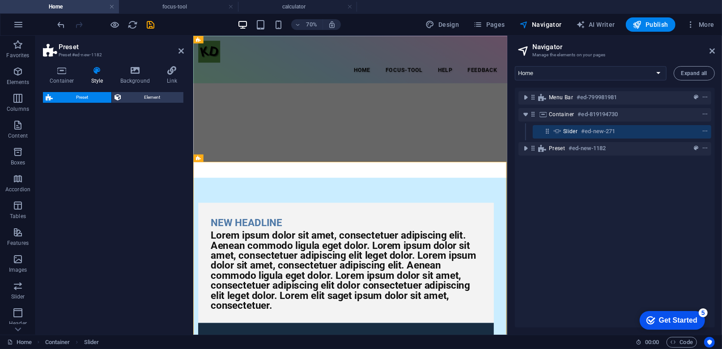
select select "rem"
select select "px"
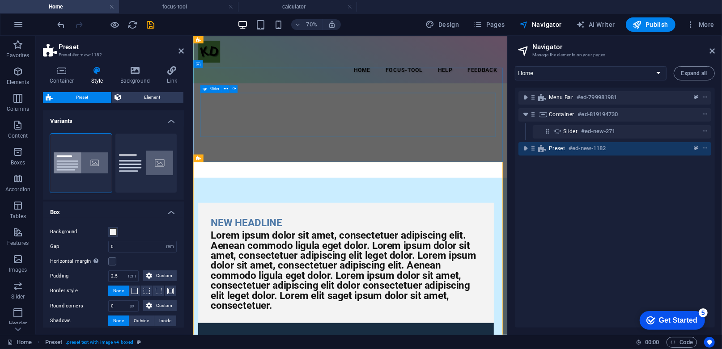
click at [263, 140] on div "Drop content here or Add elements Paste clipboard" at bounding box center [417, 172] width 422 height 64
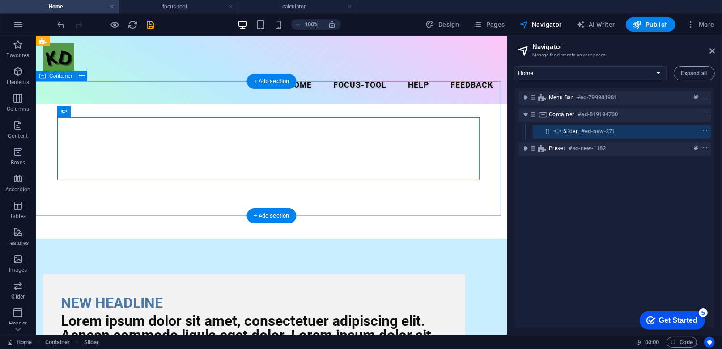
click at [242, 105] on div "Drop content here or Add elements Paste clipboard" at bounding box center [270, 170] width 471 height 135
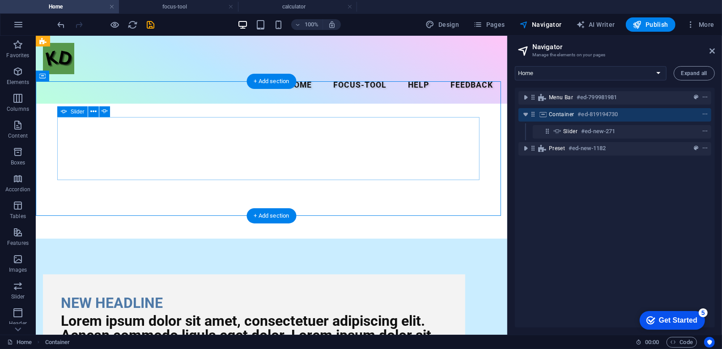
click at [248, 139] on div "Drop content here or Add elements Paste clipboard" at bounding box center [271, 171] width 422 height 64
select select "ms"
select select "s"
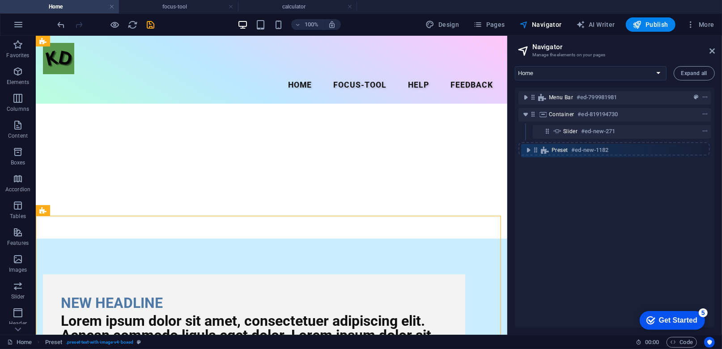
click at [533, 154] on div "Menu Bar #ed-799981981 Container #ed-819194730 Slider #ed-new-271 Preset #ed-ne…" at bounding box center [615, 208] width 200 height 240
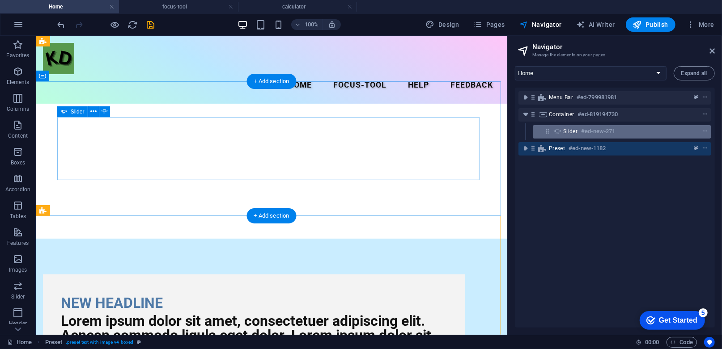
click at [577, 132] on span "Slider" at bounding box center [570, 131] width 14 height 7
select select "ms"
select select "s"
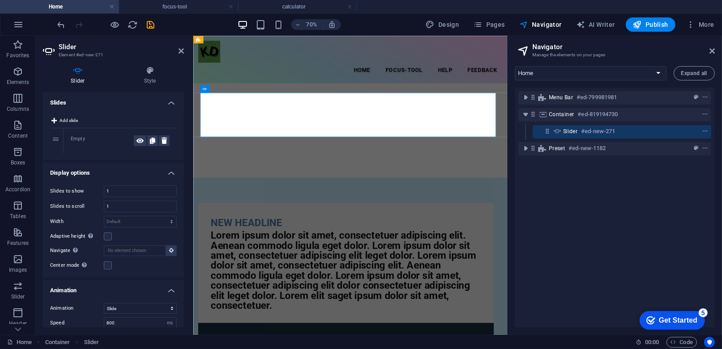
click at [77, 137] on div "Empty" at bounding box center [102, 141] width 63 height 11
drag, startPoint x: 79, startPoint y: 139, endPoint x: 71, endPoint y: 144, distance: 9.4
click at [71, 144] on div "Empty" at bounding box center [102, 141] width 63 height 11
click at [75, 136] on div "Empty" at bounding box center [102, 141] width 63 height 11
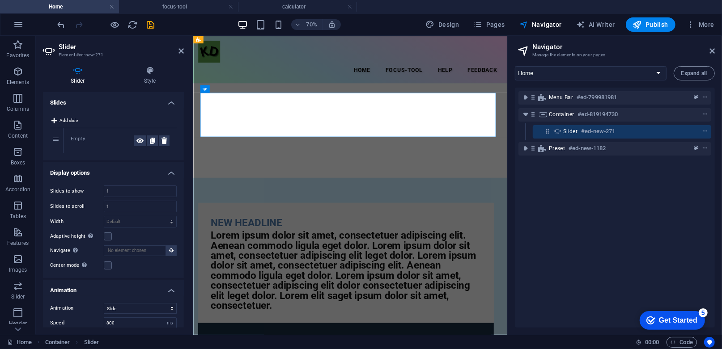
click at [75, 135] on div "Empty" at bounding box center [120, 140] width 113 height 25
click at [75, 123] on span "Add slide" at bounding box center [68, 120] width 18 height 11
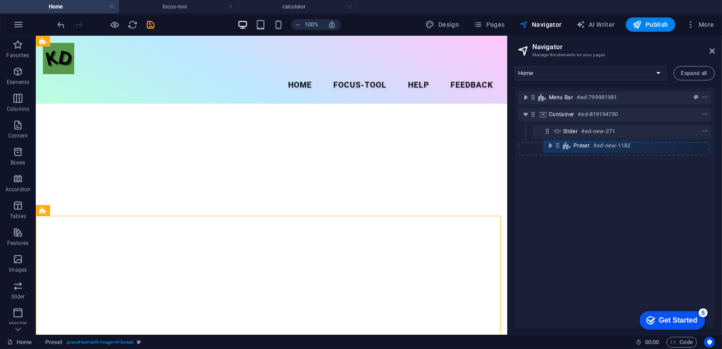
drag, startPoint x: 533, startPoint y: 149, endPoint x: 561, endPoint y: 147, distance: 28.3
click at [561, 147] on div "Menu Bar #ed-799981981 Container #ed-819194730 Slider #ed-new-271 Preset #ed-ne…" at bounding box center [615, 208] width 200 height 240
drag, startPoint x: 561, startPoint y: 148, endPoint x: 541, endPoint y: 144, distance: 20.5
click at [566, 142] on div "Preset #ed-new-1182" at bounding box center [614, 148] width 193 height 13
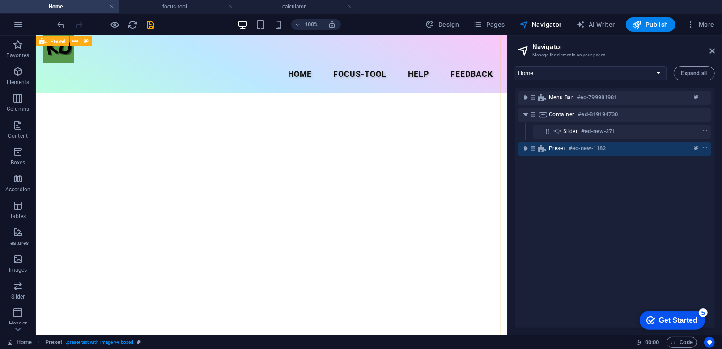
scroll to position [0, 0]
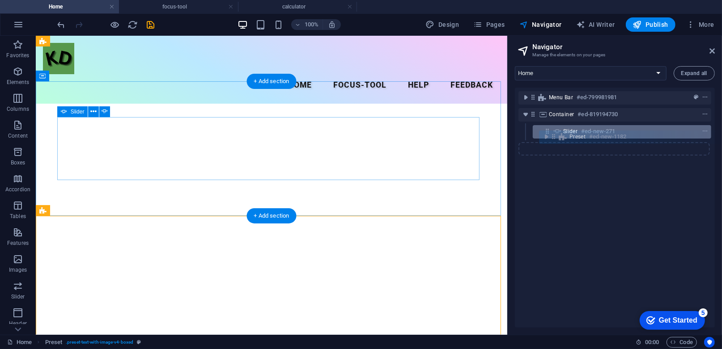
drag, startPoint x: 536, startPoint y: 149, endPoint x: 556, endPoint y: 136, distance: 24.8
click at [556, 136] on div "Menu Bar #ed-799981981 Container #ed-819194730 Slider #ed-new-271 Preset #ed-ne…" at bounding box center [615, 208] width 200 height 240
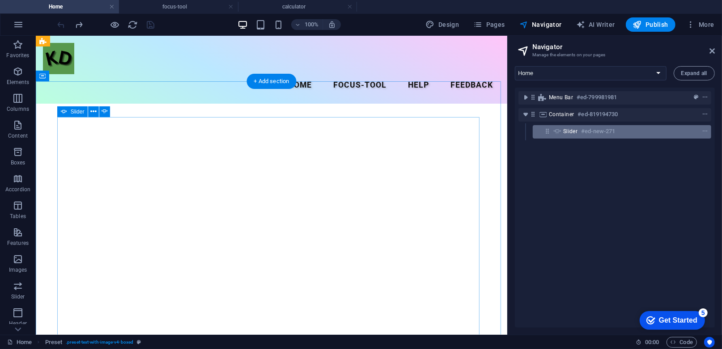
click at [584, 130] on h6 "#ed-new-271" at bounding box center [598, 131] width 34 height 11
